Goal: Use online tool/utility: Utilize a website feature to perform a specific function

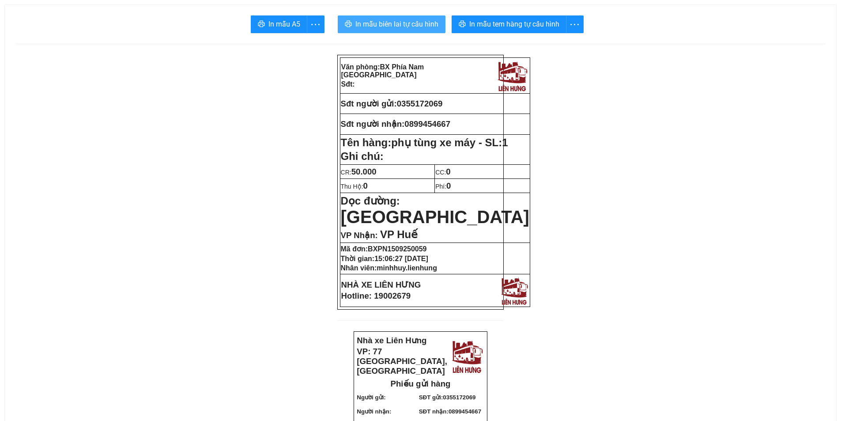
click at [416, 23] on span "In mẫu biên lai tự cấu hình" at bounding box center [396, 24] width 83 height 11
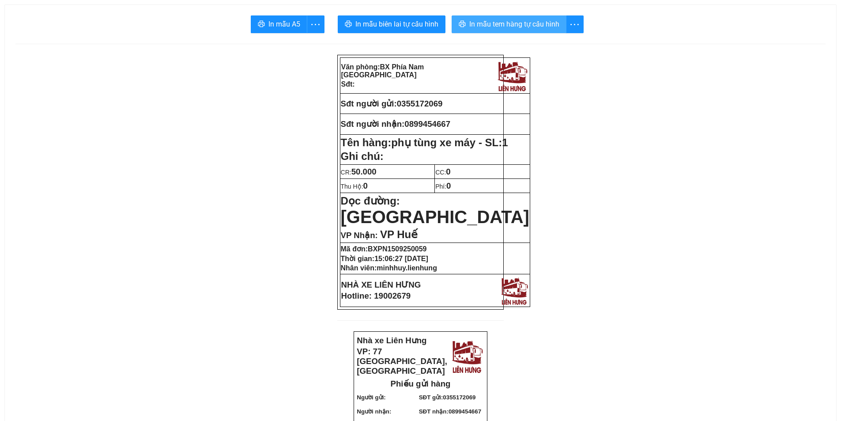
click at [509, 21] on span "In mẫu tem hàng tự cấu hình" at bounding box center [514, 24] width 90 height 11
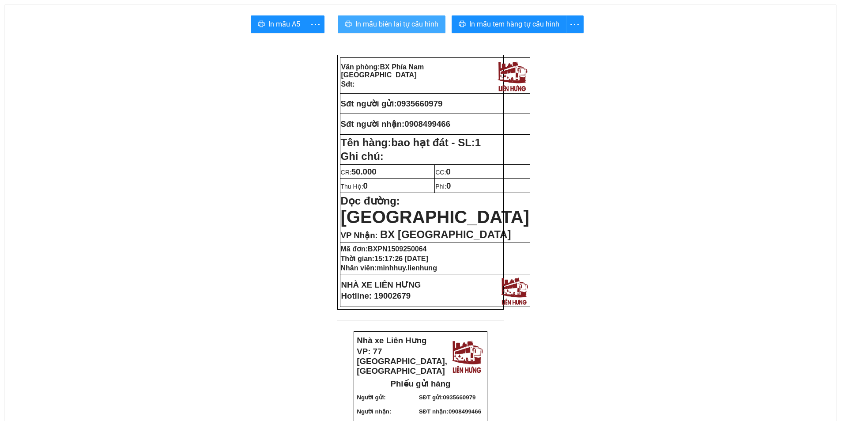
click at [399, 29] on span "In mẫu biên lai tự cấu hình" at bounding box center [396, 24] width 83 height 11
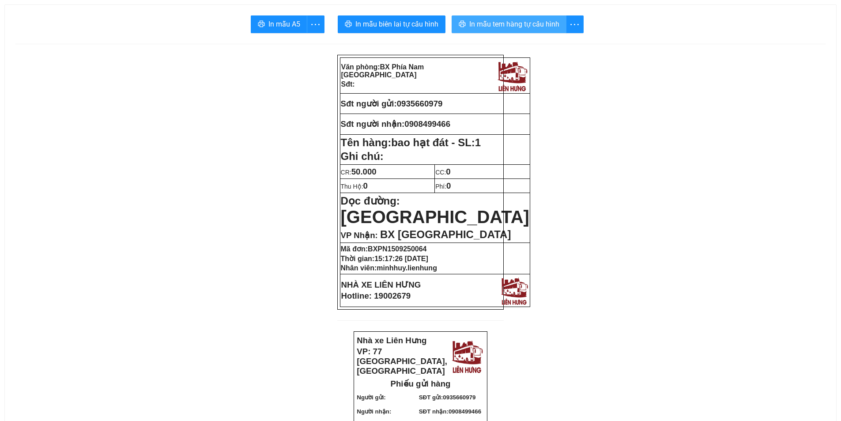
click at [480, 17] on button "In mẫu tem hàng tự cấu hình" at bounding box center [509, 24] width 115 height 18
